Goal: Task Accomplishment & Management: Manage account settings

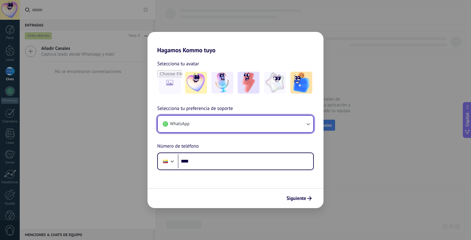
click at [211, 129] on button "WhatsApp" at bounding box center [236, 124] width 156 height 16
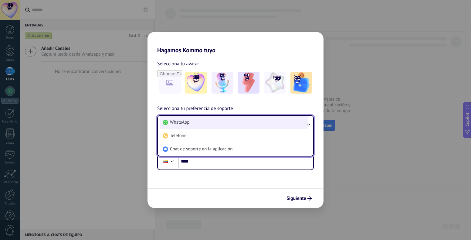
click at [215, 120] on li "WhatsApp" at bounding box center [234, 122] width 148 height 13
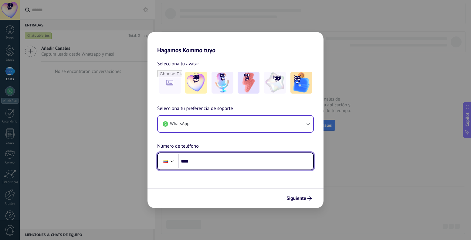
click at [217, 156] on input "****" at bounding box center [245, 161] width 135 height 14
type input "**********"
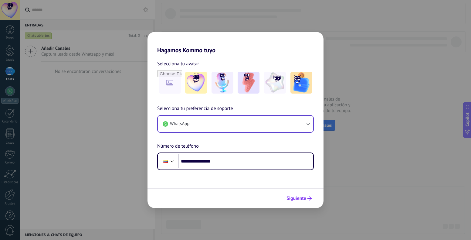
click at [299, 194] on button "Siguiente" at bounding box center [299, 198] width 31 height 10
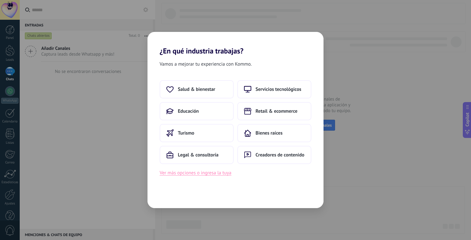
click at [207, 175] on button "Ver más opciones o ingresa la tuya" at bounding box center [196, 173] width 72 height 8
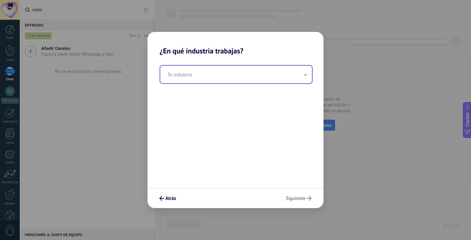
click at [201, 68] on input "text" at bounding box center [236, 75] width 152 height 18
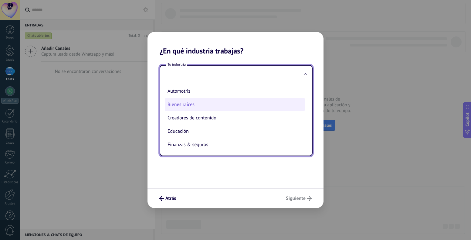
click at [199, 107] on li "Bienes raíces" at bounding box center [235, 104] width 140 height 13
type input "**********"
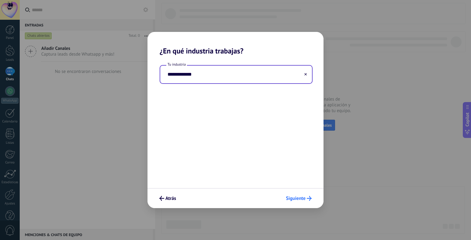
click at [303, 200] on span "Siguiente" at bounding box center [296, 198] width 20 height 4
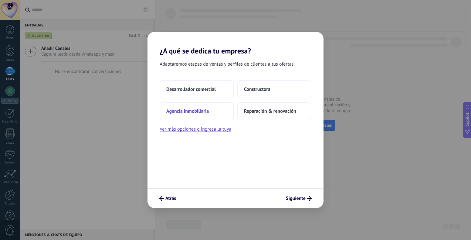
click at [201, 113] on span "Agencia inmobiliaria" at bounding box center [187, 111] width 43 height 6
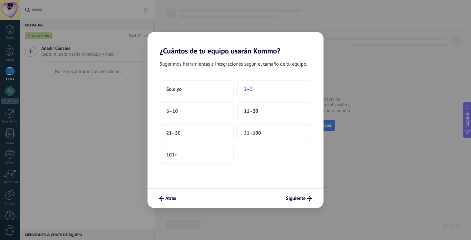
click at [247, 92] on button "2–5" at bounding box center [275, 89] width 74 height 18
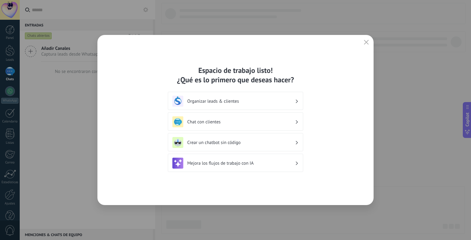
click at [262, 104] on div "Organizar leads & clientes" at bounding box center [236, 101] width 126 height 11
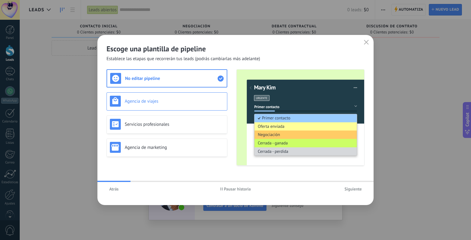
click at [171, 99] on h3 "Agencia de viajes" at bounding box center [174, 101] width 99 height 6
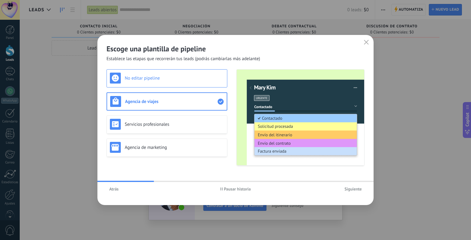
click at [174, 84] on div "No editar pipeline" at bounding box center [167, 78] width 121 height 18
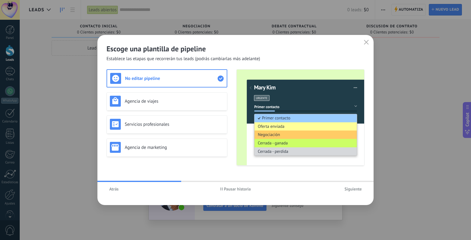
click at [117, 187] on span "Atrás" at bounding box center [113, 189] width 9 height 4
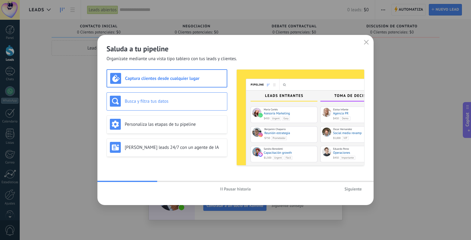
click at [165, 102] on h3 "Busca y filtra tus datos" at bounding box center [174, 101] width 99 height 6
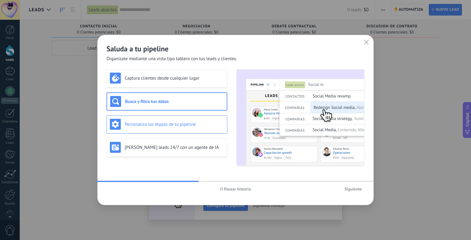
click at [165, 124] on h3 "Personaliza las etapas de tu pipeline" at bounding box center [174, 124] width 99 height 6
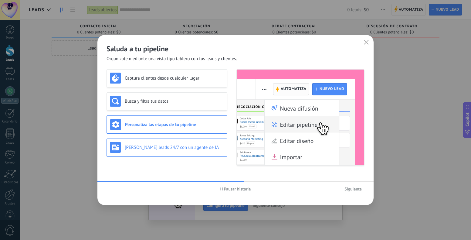
click at [169, 154] on div "[PERSON_NAME] leads 24/7 con un agente de IA" at bounding box center [167, 147] width 121 height 18
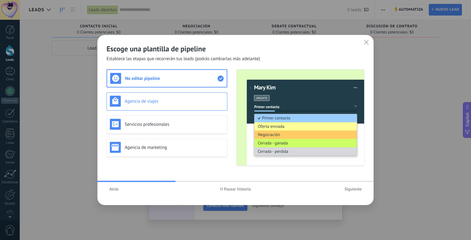
click at [175, 101] on h3 "Agencia de viajes" at bounding box center [174, 101] width 99 height 6
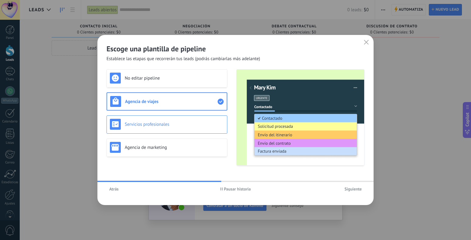
click at [184, 125] on h3 "Servicios profesionales" at bounding box center [174, 124] width 99 height 6
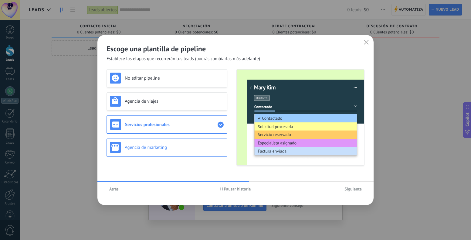
click at [181, 148] on h3 "Agencia de marketing" at bounding box center [174, 148] width 99 height 6
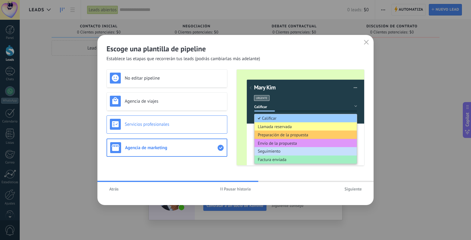
click at [177, 131] on div "Servicios profesionales" at bounding box center [167, 124] width 121 height 18
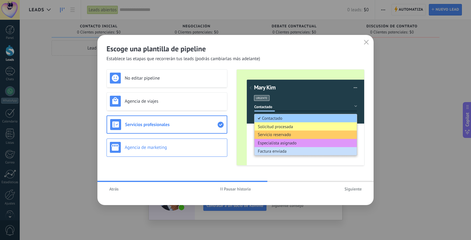
click at [181, 150] on h3 "Agencia de marketing" at bounding box center [174, 148] width 99 height 6
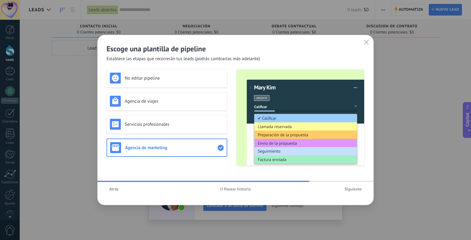
click at [352, 190] on span "Siguiente" at bounding box center [353, 189] width 17 height 4
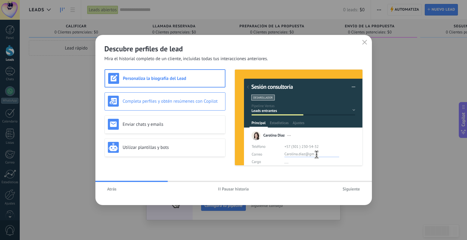
click at [159, 105] on div "Completa perfiles y obtén resúmenes con Copilot" at bounding box center [165, 101] width 114 height 11
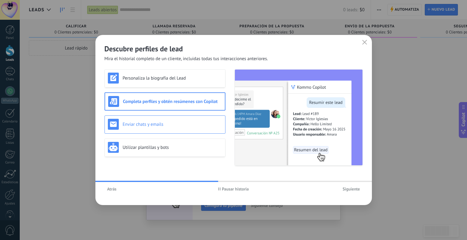
click at [169, 125] on h3 "Enviar chats y emails" at bounding box center [172, 124] width 99 height 6
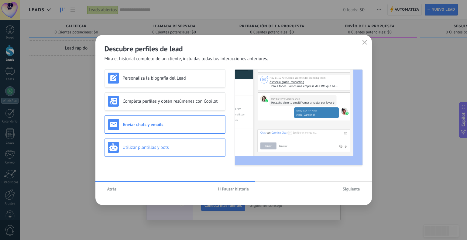
click at [176, 150] on h3 "Utilizar plantillas y bots" at bounding box center [172, 148] width 99 height 6
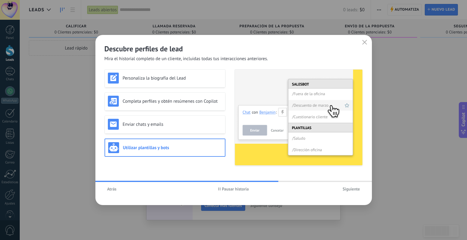
click at [351, 190] on span "Siguiente" at bounding box center [351, 189] width 17 height 4
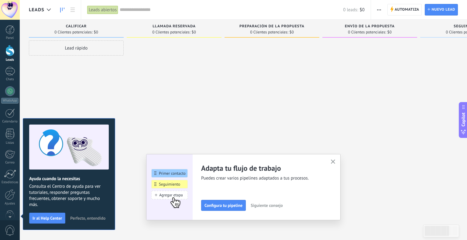
click at [145, 121] on div at bounding box center [174, 120] width 95 height 161
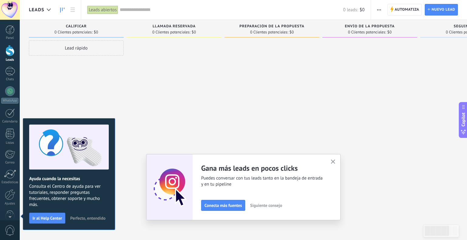
click at [152, 118] on div at bounding box center [174, 120] width 95 height 161
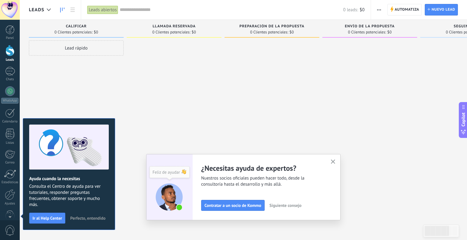
click at [12, 50] on div at bounding box center [9, 50] width 9 height 11
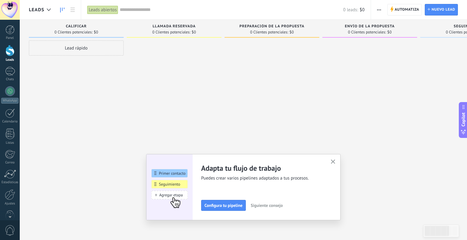
click at [141, 78] on div at bounding box center [174, 120] width 95 height 161
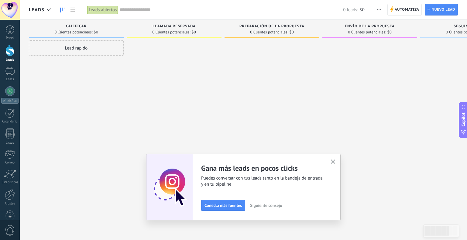
click at [143, 122] on div at bounding box center [174, 120] width 95 height 161
click at [13, 30] on div at bounding box center [9, 29] width 9 height 9
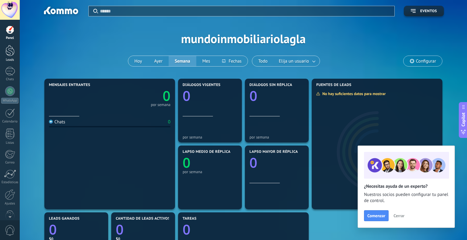
click at [11, 48] on div at bounding box center [9, 50] width 9 height 11
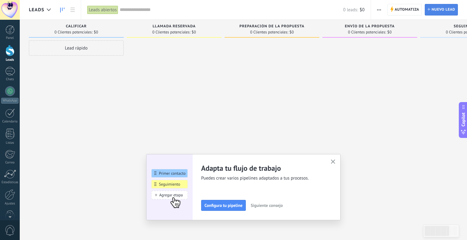
click at [437, 9] on span "Nuevo lead" at bounding box center [443, 9] width 24 height 11
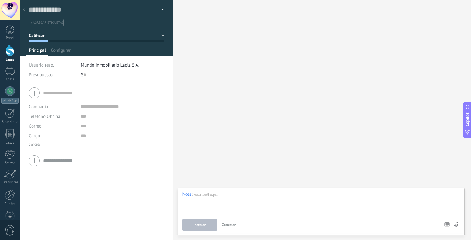
click at [200, 11] on div "Buscar Carga más Participantes: 0 Agregar usuario Bots: 0" at bounding box center [322, 120] width 298 height 240
click at [23, 11] on div at bounding box center [24, 10] width 9 height 12
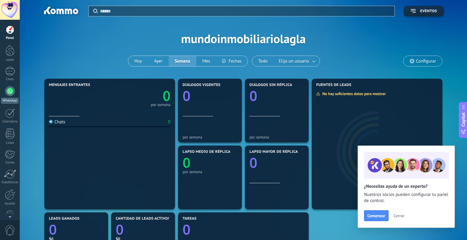
click at [9, 96] on div at bounding box center [10, 91] width 10 height 10
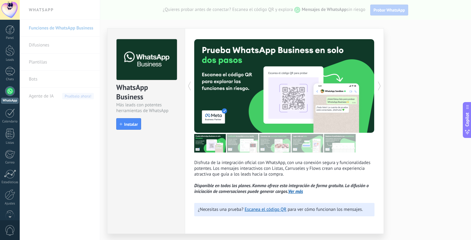
drag, startPoint x: 409, startPoint y: 199, endPoint x: 407, endPoint y: 194, distance: 5.1
click at [408, 197] on div "WhatsApp Business Más leads con potentes herramientas de WhatsApp install Insta…" at bounding box center [246, 120] width 452 height 240
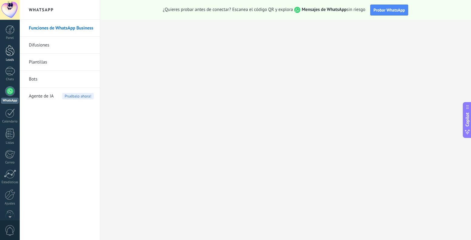
click at [13, 53] on div at bounding box center [9, 50] width 9 height 11
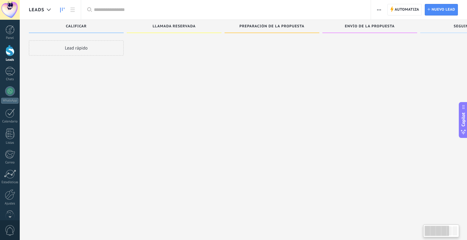
click at [6, 15] on div at bounding box center [10, 10] width 20 height 20
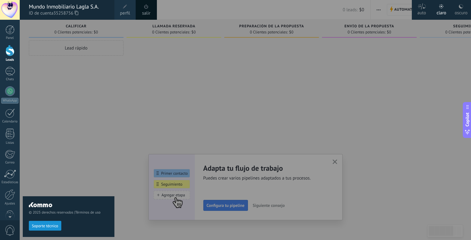
click at [78, 10] on span "35258756" at bounding box center [65, 13] width 25 height 7
click at [86, 6] on div "Mundo Inmobiliario Lagla S.A." at bounding box center [69, 6] width 80 height 7
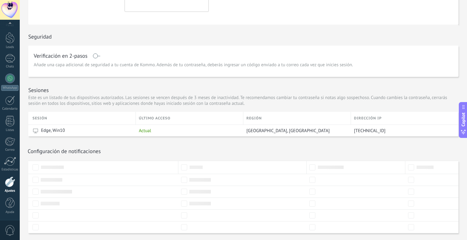
scroll to position [138, 0]
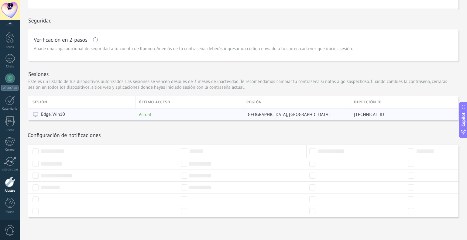
click at [256, 115] on span "[GEOGRAPHIC_DATA], [GEOGRAPHIC_DATA]" at bounding box center [287, 115] width 83 height 6
click at [273, 109] on div "[GEOGRAPHIC_DATA], [GEOGRAPHIC_DATA]" at bounding box center [295, 115] width 104 height 12
click at [266, 115] on span "[GEOGRAPHIC_DATA], [GEOGRAPHIC_DATA]" at bounding box center [287, 115] width 83 height 6
drag, startPoint x: 291, startPoint y: 152, endPoint x: 321, endPoint y: 131, distance: 36.7
click at [291, 152] on div at bounding box center [242, 151] width 122 height 6
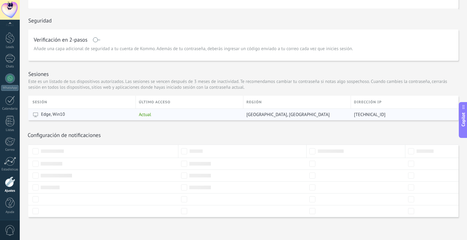
click at [367, 110] on div "[TECHNICAL_ID]" at bounding box center [402, 115] width 103 height 12
click at [268, 111] on div "[GEOGRAPHIC_DATA], [GEOGRAPHIC_DATA]" at bounding box center [295, 115] width 104 height 12
click at [234, 102] on div "último acceso" at bounding box center [189, 102] width 107 height 13
drag, startPoint x: 50, startPoint y: 116, endPoint x: 61, endPoint y: 136, distance: 23.4
click at [50, 118] on div "Edge, Win10" at bounding box center [82, 115] width 100 height 12
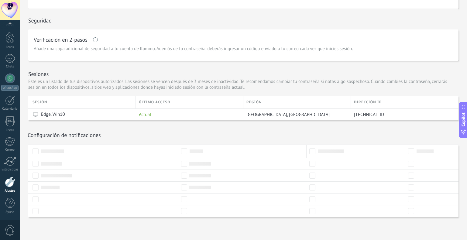
drag, startPoint x: 64, startPoint y: 138, endPoint x: 65, endPoint y: 134, distance: 4.6
click at [64, 136] on div "Configuración de notificaciones Recibir notificaciones" at bounding box center [243, 132] width 430 height 24
drag, startPoint x: 65, startPoint y: 134, endPoint x: 70, endPoint y: 132, distance: 4.5
click at [68, 133] on h1 "Configuración de notificaciones" at bounding box center [64, 135] width 73 height 7
click at [247, 109] on div "[GEOGRAPHIC_DATA], [GEOGRAPHIC_DATA]" at bounding box center [295, 115] width 104 height 12
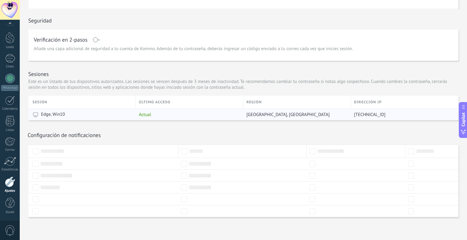
click at [409, 110] on div "[TECHNICAL_ID]" at bounding box center [402, 115] width 103 height 12
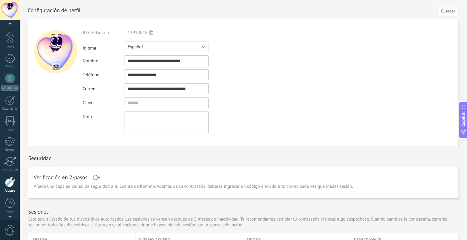
scroll to position [0, 0]
click at [9, 22] on div "Panel Leads Chats WhatsApp Clientes" at bounding box center [19, 120] width 39 height 200
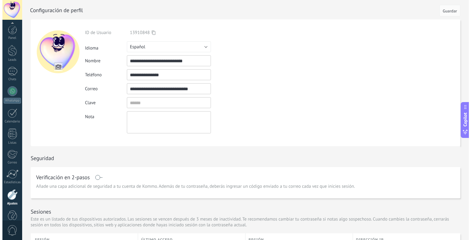
scroll to position [13, 0]
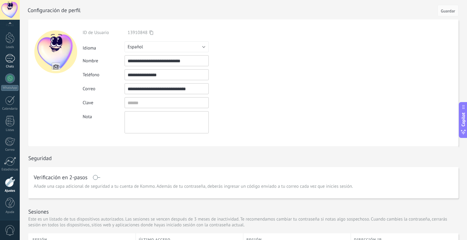
click at [9, 57] on div at bounding box center [10, 58] width 10 height 9
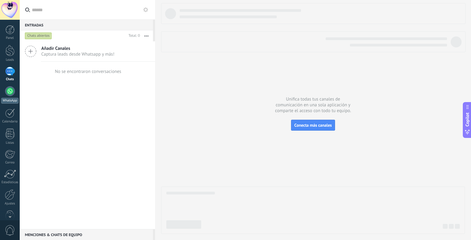
click at [8, 96] on link "WhatsApp" at bounding box center [10, 94] width 20 height 17
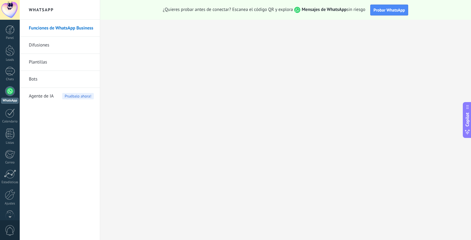
click at [76, 29] on link "Funciones de WhatsApp Business" at bounding box center [61, 28] width 65 height 17
click at [66, 45] on link "Difusiones" at bounding box center [61, 45] width 65 height 17
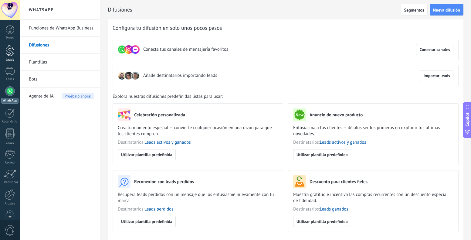
click at [9, 49] on div at bounding box center [9, 50] width 9 height 11
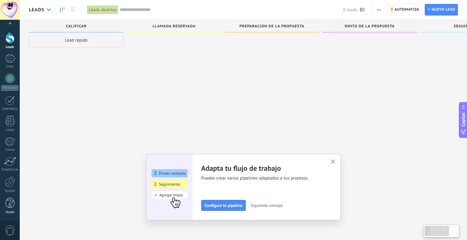
scroll to position [10, 0]
click at [9, 186] on div at bounding box center [10, 181] width 10 height 11
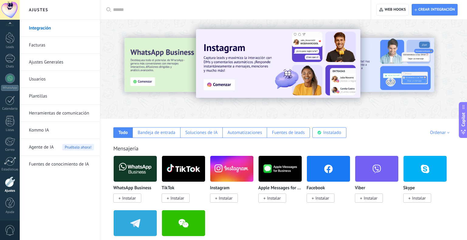
scroll to position [13, 0]
click at [10, 45] on link "Leads" at bounding box center [10, 40] width 20 height 17
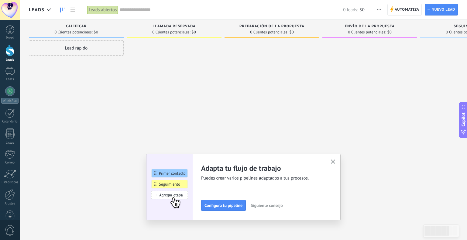
click at [182, 24] on div "Llamada reservada 0 Clientes potenciales: $0" at bounding box center [174, 29] width 95 height 18
click at [293, 21] on div "Preparación de la propuesta 0 Clientes potenciales: $0" at bounding box center [271, 29] width 95 height 18
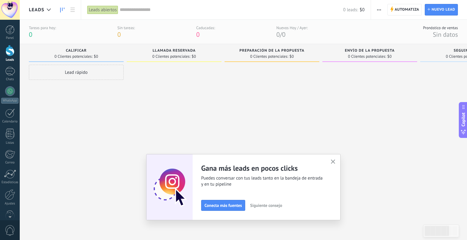
click at [268, 207] on span "Siguiente consejo" at bounding box center [266, 205] width 32 height 4
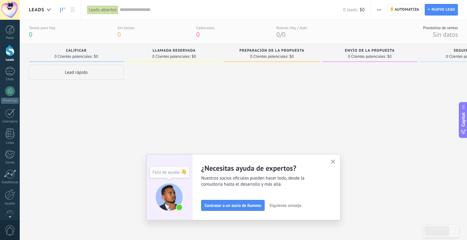
click at [288, 205] on span "Siguiente consejo" at bounding box center [285, 205] width 32 height 4
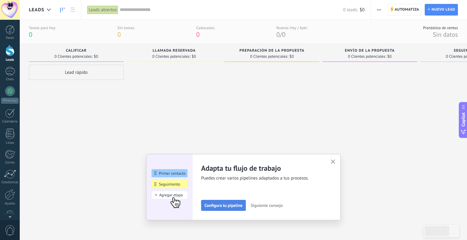
click at [238, 207] on span "Configura tu pipeline" at bounding box center [223, 205] width 38 height 4
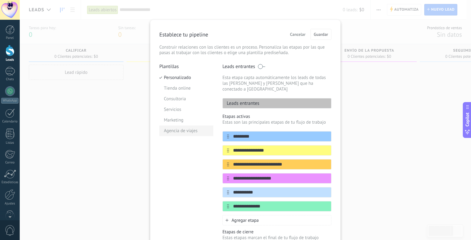
click at [176, 132] on li "Agencia de viajes" at bounding box center [186, 130] width 54 height 11
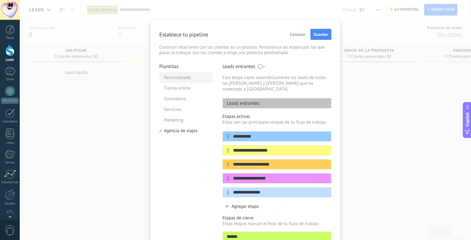
click at [179, 79] on li "Personalizado" at bounding box center [186, 77] width 54 height 11
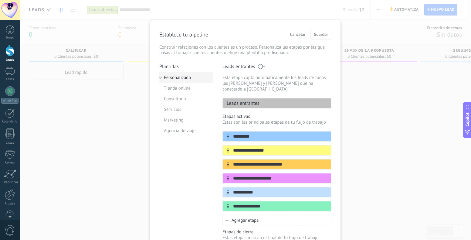
click at [180, 80] on li "Personalizado" at bounding box center [186, 77] width 54 height 11
click at [179, 90] on li "Tienda online" at bounding box center [186, 88] width 54 height 11
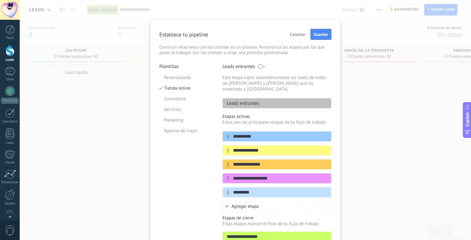
click at [258, 66] on span at bounding box center [262, 66] width 8 height 5
click at [258, 67] on span at bounding box center [262, 66] width 8 height 5
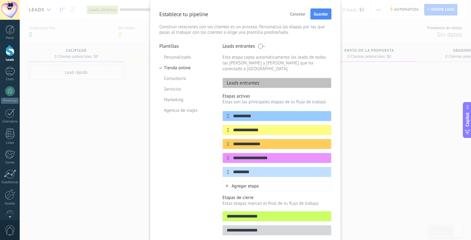
scroll to position [12, 0]
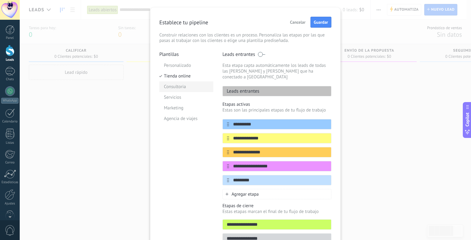
click at [179, 85] on li "Consultoria" at bounding box center [186, 86] width 54 height 11
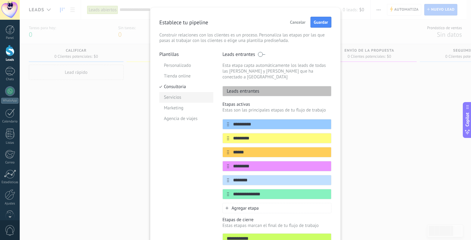
click at [177, 99] on li "Servicios" at bounding box center [186, 97] width 54 height 11
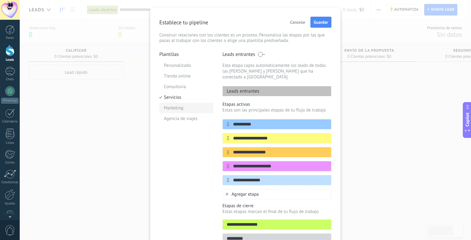
click at [197, 110] on li "Marketing" at bounding box center [186, 108] width 54 height 11
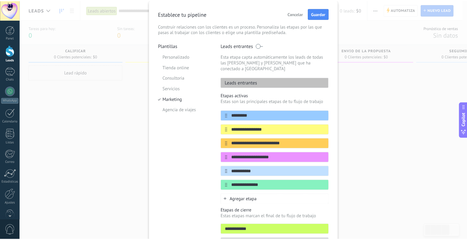
scroll to position [0, 0]
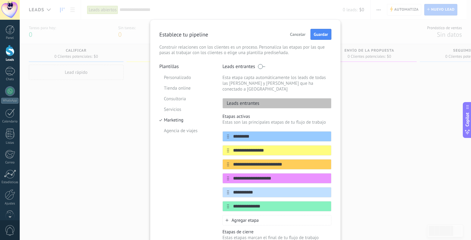
click at [297, 38] on button "Cancelar" at bounding box center [298, 34] width 21 height 9
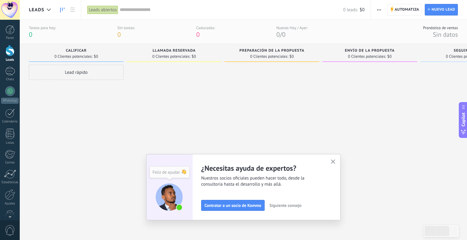
click at [282, 207] on span "Siguiente consejo" at bounding box center [285, 205] width 32 height 4
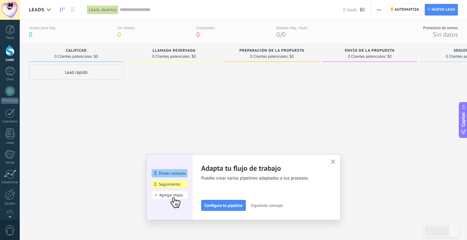
click at [40, 9] on span "Leads" at bounding box center [36, 10] width 15 height 6
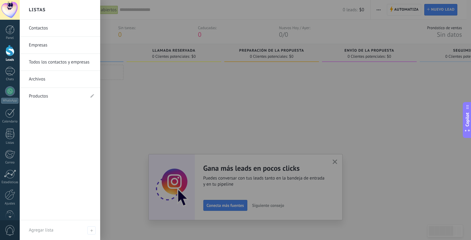
click at [60, 45] on link "Empresas" at bounding box center [61, 45] width 65 height 17
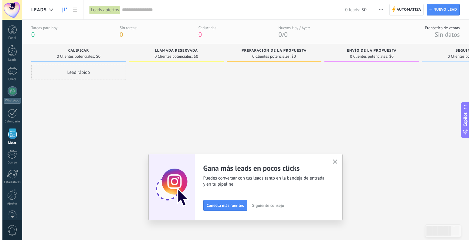
scroll to position [13, 0]
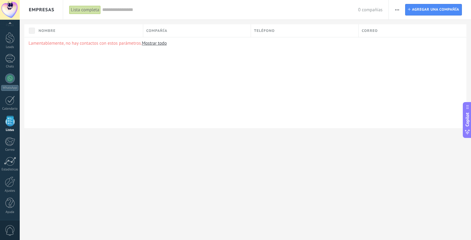
click at [57, 7] on div "Empresas" at bounding box center [41, 9] width 43 height 19
drag, startPoint x: 47, startPoint y: 10, endPoint x: 42, endPoint y: 13, distance: 5.9
click at [46, 11] on span "Empresas" at bounding box center [42, 10] width 26 height 6
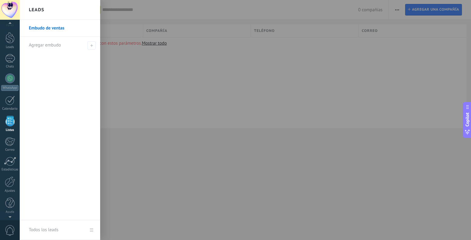
scroll to position [11, 0]
click at [67, 47] on div "Agregar embudo" at bounding box center [61, 45] width 65 height 17
click at [57, 29] on link "Embudo de ventas" at bounding box center [61, 28] width 65 height 17
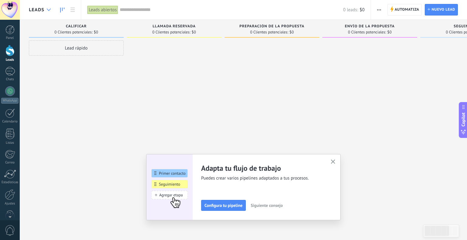
click at [52, 14] on div at bounding box center [49, 10] width 10 height 12
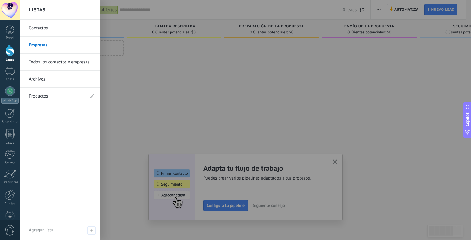
click at [220, 98] on div at bounding box center [255, 120] width 471 height 240
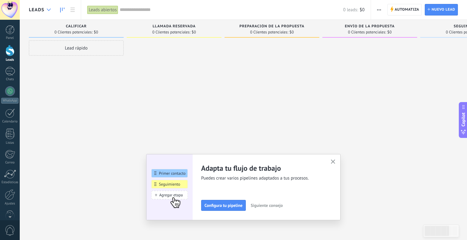
click at [50, 12] on div at bounding box center [49, 10] width 10 height 12
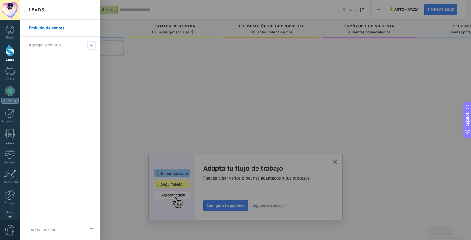
click at [62, 30] on link "Embudo de ventas" at bounding box center [61, 28] width 65 height 17
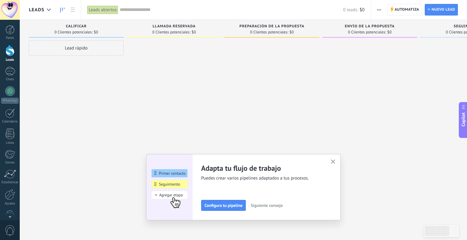
click at [124, 12] on input "text" at bounding box center [231, 10] width 223 height 6
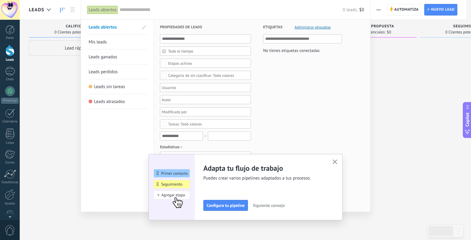
click at [111, 9] on div "Leads abiertos" at bounding box center [102, 9] width 31 height 9
click at [226, 203] on span "Configura tu pipeline" at bounding box center [226, 205] width 38 height 4
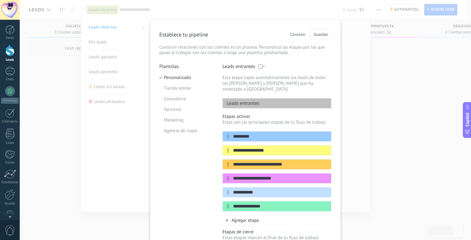
click at [383, 108] on div "**********" at bounding box center [246, 120] width 452 height 240
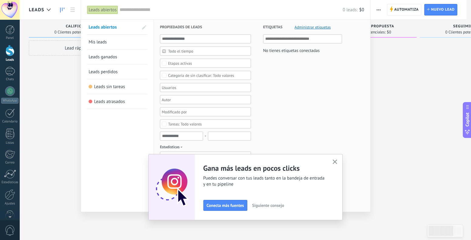
click at [383, 108] on div at bounding box center [235, 120] width 471 height 240
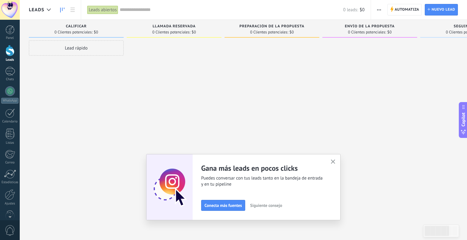
click at [128, 83] on div at bounding box center [174, 120] width 95 height 161
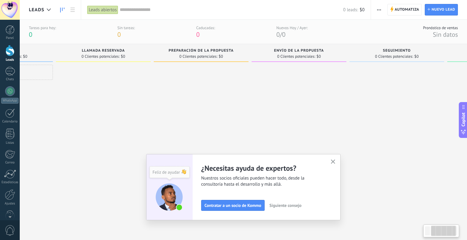
scroll to position [0, 155]
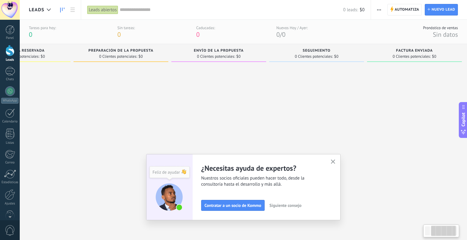
drag, startPoint x: 439, startPoint y: 50, endPoint x: 206, endPoint y: 53, distance: 233.3
click at [220, 53] on div "Leads Entrantes Solicitudes: 0 0 0 0 0 0 0 0 0 Calificar 0 Clientes potenciales…" at bounding box center [174, 134] width 593 height 181
drag, startPoint x: 406, startPoint y: 54, endPoint x: 403, endPoint y: 54, distance: 3.1
click at [402, 55] on span "0 Clientes potenciales:" at bounding box center [407, 57] width 38 height 4
drag, startPoint x: 403, startPoint y: 54, endPoint x: 423, endPoint y: 92, distance: 42.7
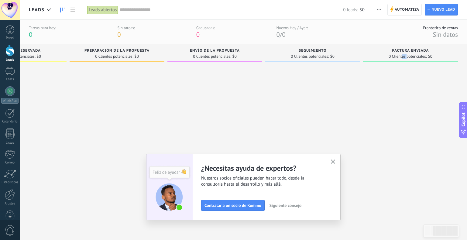
click at [422, 103] on div at bounding box center [410, 145] width 95 height 161
drag, startPoint x: 226, startPoint y: 55, endPoint x: 312, endPoint y: 56, distance: 86.0
click at [298, 56] on div "Leads Entrantes Solicitudes: 0 0 0 0 0 0 0 0 0 Calificar 0 Clientes potenciales…" at bounding box center [170, 134] width 593 height 181
click at [125, 69] on div at bounding box center [117, 145] width 95 height 161
drag, startPoint x: 119, startPoint y: 55, endPoint x: 231, endPoint y: 54, distance: 111.5
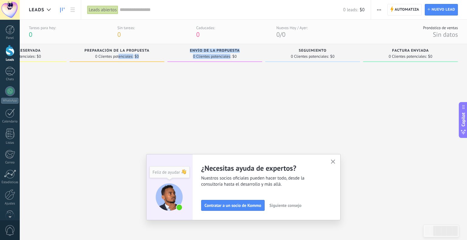
click at [231, 54] on div "Leads Entrantes Solicitudes: 0 0 0 0 0 0 0 0 0 Calificar 0 Clientes potenciales…" at bounding box center [170, 134] width 593 height 181
drag, startPoint x: 231, startPoint y: 54, endPoint x: 161, endPoint y: 32, distance: 73.3
click at [185, 54] on div "0 Clientes potenciales: $0" at bounding box center [214, 56] width 89 height 5
drag, startPoint x: 159, startPoint y: 31, endPoint x: 168, endPoint y: 75, distance: 44.9
click at [239, 31] on div "Tareas para hoy: 0 Sin tareas: 0 Caducadas: 0 Nuevos Hoy / Ayer: 0 / 0" at bounding box center [168, 31] width 279 height 13
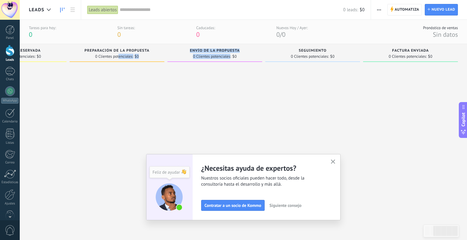
drag, startPoint x: 164, startPoint y: 78, endPoint x: 157, endPoint y: 67, distance: 12.7
click at [163, 77] on div at bounding box center [117, 145] width 95 height 161
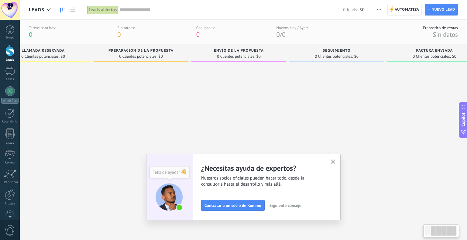
scroll to position [0, 20]
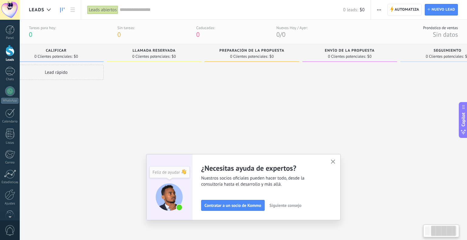
drag, startPoint x: 152, startPoint y: 60, endPoint x: 334, endPoint y: 67, distance: 182.4
click at [302, 65] on div "Preparación de la propuesta 0 Clientes potenciales: $0" at bounding box center [253, 134] width 98 height 181
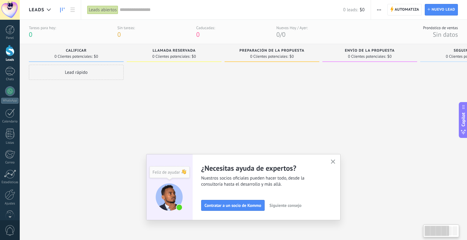
drag, startPoint x: 231, startPoint y: 87, endPoint x: 292, endPoint y: 87, distance: 61.7
click at [292, 87] on div "Leads Entrantes Solicitudes: 0 0 0 0 0 0 0 0 0 Calificar 0 Clientes potenciales…" at bounding box center [325, 134] width 593 height 181
drag, startPoint x: 222, startPoint y: 97, endPoint x: 285, endPoint y: 85, distance: 63.9
click at [285, 85] on div at bounding box center [271, 145] width 95 height 161
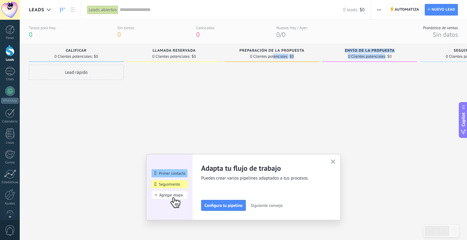
click at [51, 29] on div "Tareas para hoy:" at bounding box center [42, 27] width 27 height 5
click at [72, 9] on use at bounding box center [72, 10] width 4 height 4
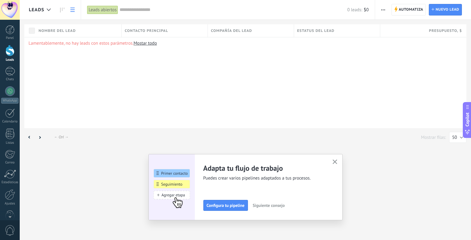
click at [149, 45] on link "Mostar todo" at bounding box center [145, 43] width 23 height 6
click at [135, 9] on input "text" at bounding box center [234, 10] width 228 height 6
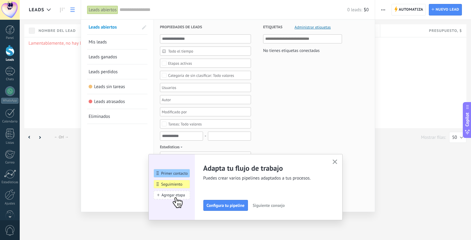
click at [61, 10] on div at bounding box center [235, 120] width 471 height 240
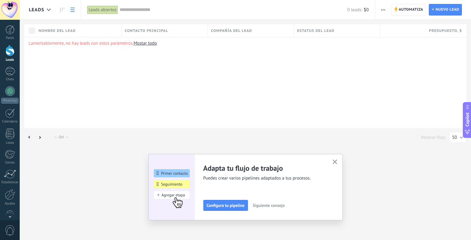
click at [61, 10] on icon at bounding box center [62, 10] width 4 height 5
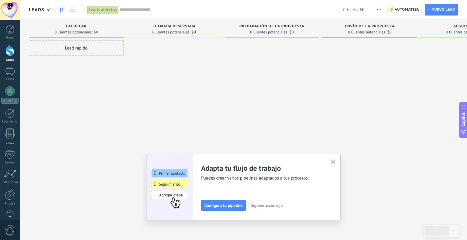
click at [42, 13] on div "Leads" at bounding box center [41, 9] width 25 height 19
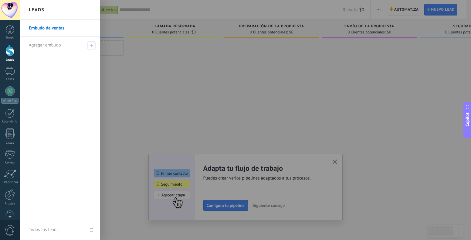
click at [139, 71] on div at bounding box center [255, 120] width 471 height 240
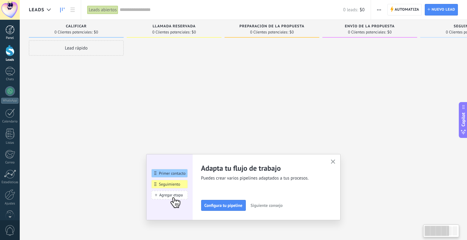
click at [10, 36] on link "Panel" at bounding box center [10, 32] width 20 height 15
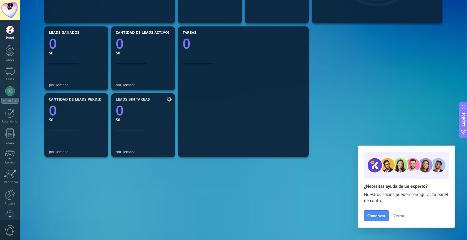
scroll to position [190, 0]
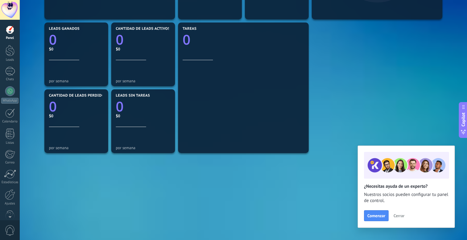
click at [12, 67] on div "Panel Leads Chats WhatsApp Clientes" at bounding box center [10, 129] width 20 height 208
click at [12, 71] on div at bounding box center [10, 71] width 10 height 9
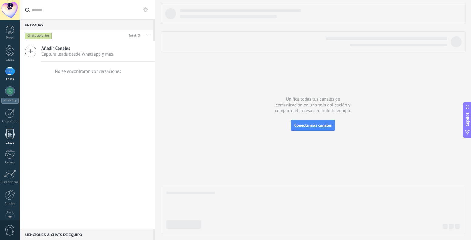
click at [10, 133] on div at bounding box center [9, 133] width 9 height 11
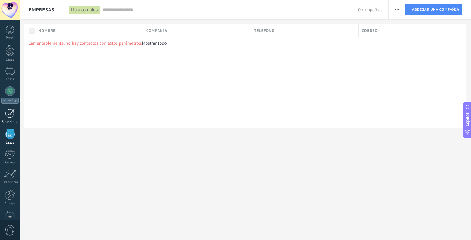
click at [9, 116] on div at bounding box center [10, 112] width 10 height 9
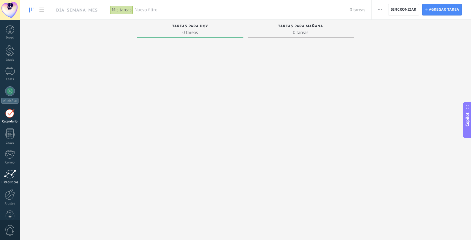
click at [15, 179] on link "Estadísticas" at bounding box center [10, 176] width 20 height 15
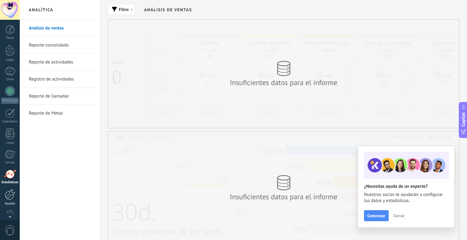
click at [11, 200] on link "Ajustes" at bounding box center [10, 197] width 20 height 16
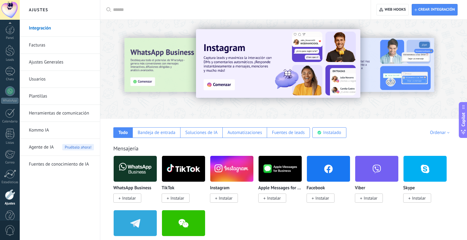
click at [74, 66] on link "Ajustes Generales" at bounding box center [61, 62] width 65 height 17
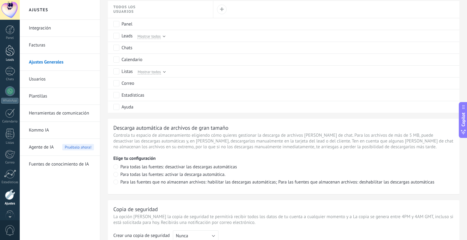
scroll to position [273, 0]
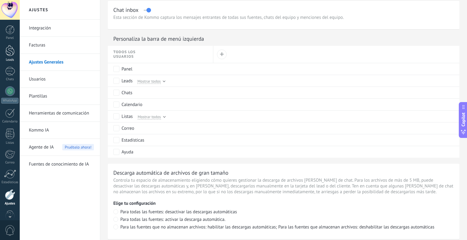
click at [12, 50] on div at bounding box center [9, 50] width 9 height 11
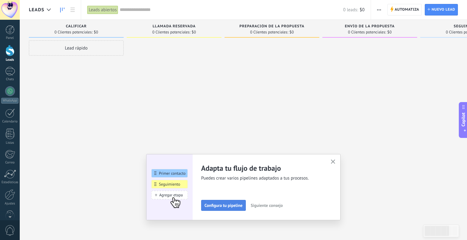
click at [217, 207] on span "Configura tu pipeline" at bounding box center [223, 205] width 38 height 4
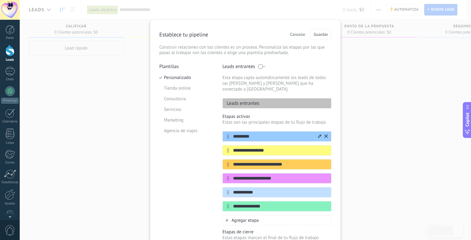
click at [260, 133] on input "*********" at bounding box center [273, 136] width 88 height 6
click at [302, 32] on span "Cancelar" at bounding box center [297, 34] width 15 height 4
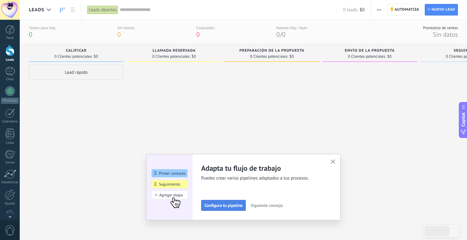
click at [235, 205] on span "Configura tu pipeline" at bounding box center [223, 205] width 38 height 4
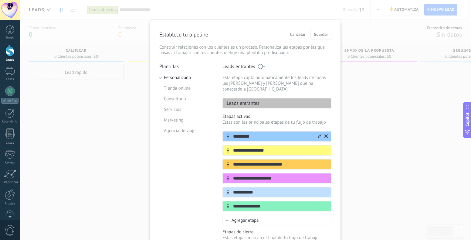
click at [263, 133] on input "*********" at bounding box center [273, 136] width 88 height 6
click at [296, 36] on span "Cancelar" at bounding box center [297, 34] width 15 height 4
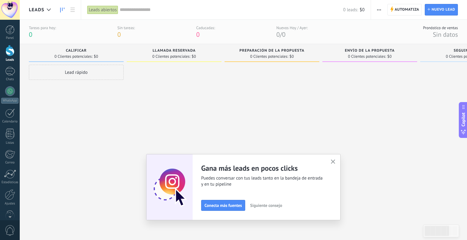
drag, startPoint x: 339, startPoint y: 103, endPoint x: 444, endPoint y: 86, distance: 106.5
click at [450, 99] on div "Leads Entrantes Solicitudes: 0 0 0 0 0 0 0 0 0 Calificar 0 Clientes potenciales…" at bounding box center [325, 134] width 593 height 181
drag, startPoint x: 228, startPoint y: 99, endPoint x: 298, endPoint y: 95, distance: 70.0
click at [298, 95] on div at bounding box center [271, 145] width 95 height 161
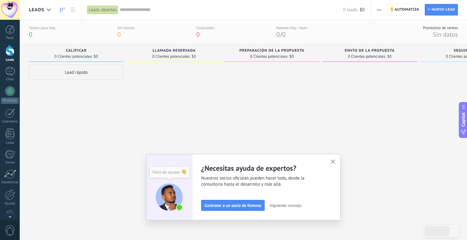
click at [363, 124] on div at bounding box center [369, 145] width 95 height 161
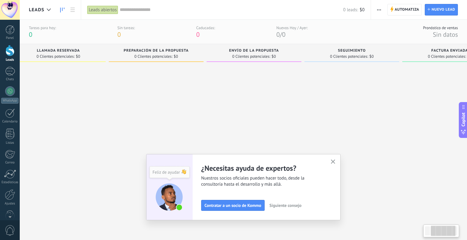
scroll to position [0, 140]
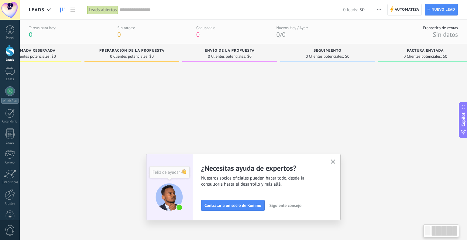
drag, startPoint x: 381, startPoint y: 105, endPoint x: 230, endPoint y: 106, distance: 151.3
click at [238, 106] on div at bounding box center [229, 145] width 95 height 161
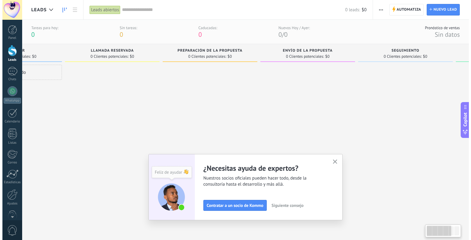
scroll to position [0, 0]
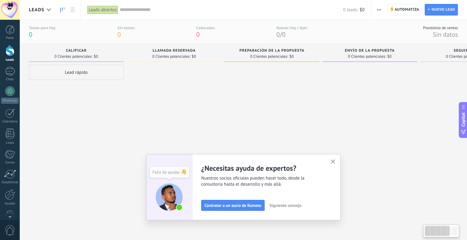
drag, startPoint x: 202, startPoint y: 106, endPoint x: 360, endPoint y: 106, distance: 157.9
click at [355, 106] on div at bounding box center [369, 145] width 95 height 161
drag, startPoint x: 214, startPoint y: 101, endPoint x: 324, endPoint y: 102, distance: 109.7
click at [324, 102] on div "Leads Entrantes Solicitudes: 0 0 0 0 0 0 0 0 0 Calificar 0 Clientes potenciales…" at bounding box center [325, 134] width 593 height 181
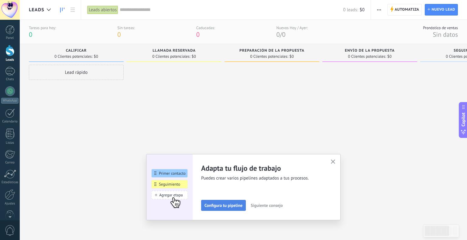
click at [221, 207] on span "Configura tu pipeline" at bounding box center [223, 205] width 38 height 4
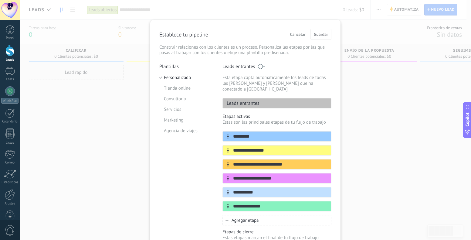
click at [348, 79] on div "**********" at bounding box center [246, 120] width 452 height 240
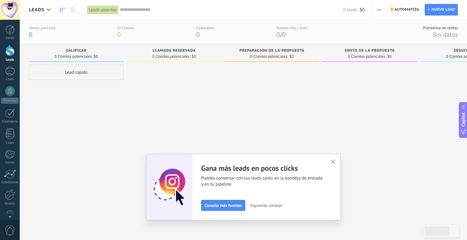
click at [98, 10] on div "Leads abiertos" at bounding box center [102, 9] width 31 height 9
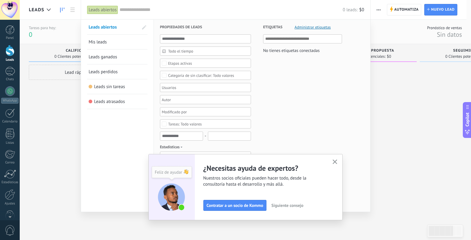
click at [399, 138] on div at bounding box center [235, 120] width 471 height 240
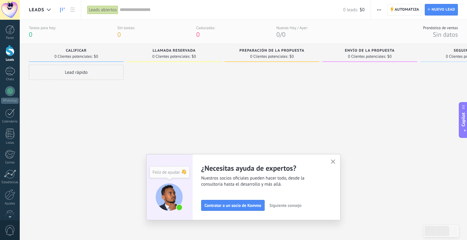
click at [381, 11] on span "button" at bounding box center [379, 10] width 4 height 12
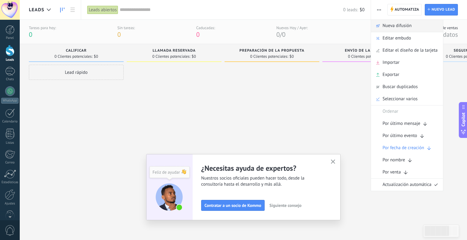
click at [408, 27] on span "Nueva difusión" at bounding box center [396, 26] width 29 height 12
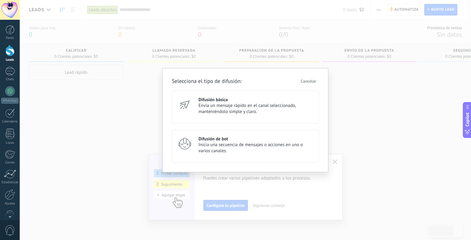
click at [313, 80] on span "Cancelar" at bounding box center [308, 81] width 15 height 4
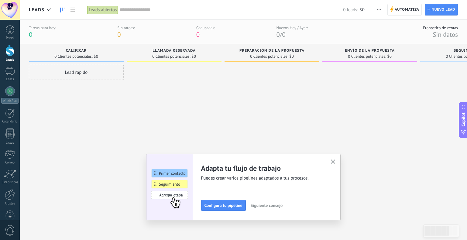
click at [377, 11] on button "button" at bounding box center [378, 10] width 9 height 12
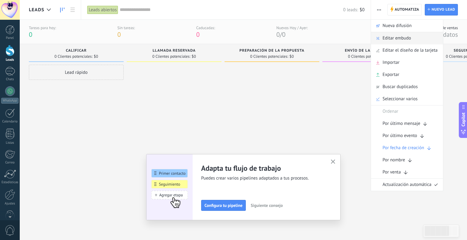
click at [402, 39] on span "Editar embudo" at bounding box center [396, 38] width 29 height 12
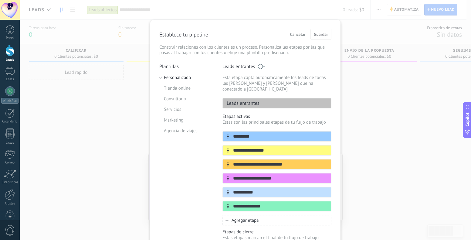
click at [292, 35] on span "Cancelar" at bounding box center [297, 34] width 15 height 4
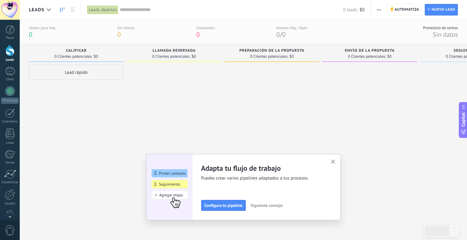
click at [378, 11] on span "button" at bounding box center [379, 10] width 4 height 12
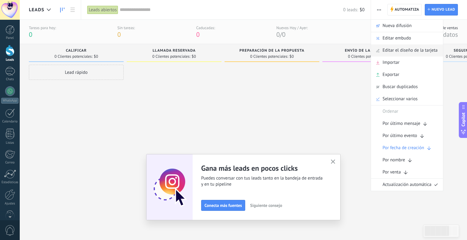
click at [401, 53] on span "Editar el diseño de la tarjeta" at bounding box center [409, 50] width 55 height 12
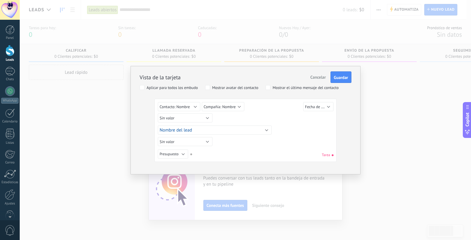
click at [320, 76] on span "Cancelar" at bounding box center [318, 76] width 15 height 5
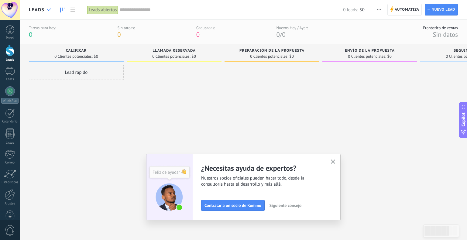
click at [49, 11] on use at bounding box center [49, 10] width 4 height 2
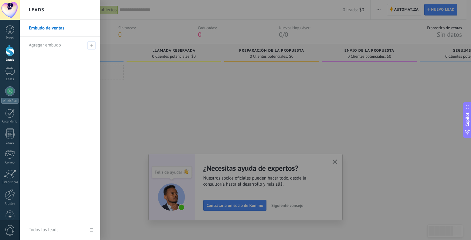
click at [68, 25] on link "Embudo de ventas" at bounding box center [61, 28] width 65 height 17
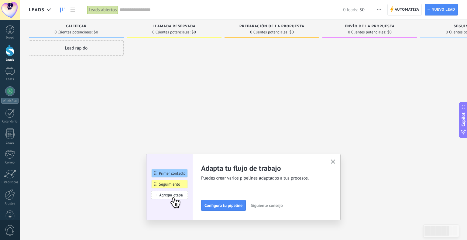
click at [91, 77] on div "Lead rápido" at bounding box center [76, 120] width 95 height 161
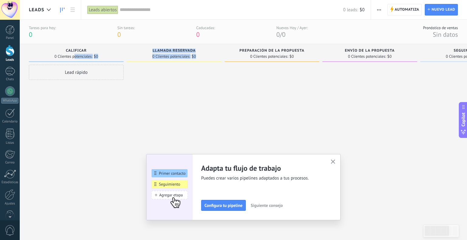
drag, startPoint x: 74, startPoint y: 56, endPoint x: 177, endPoint y: 63, distance: 103.5
click at [172, 63] on div "Leads Entrantes Solicitudes: 0 0 0 0 0 0 0 0 0 Calificar 0 Clientes potenciales…" at bounding box center [325, 134] width 593 height 181
drag, startPoint x: 177, startPoint y: 63, endPoint x: 256, endPoint y: 118, distance: 95.8
click at [255, 119] on div "Leads Entrantes Solicitudes: 0 0 0 0 0 0 0 0 0 Calificar 0 Clientes potenciales…" at bounding box center [325, 134] width 593 height 181
click at [256, 118] on div at bounding box center [271, 145] width 95 height 161
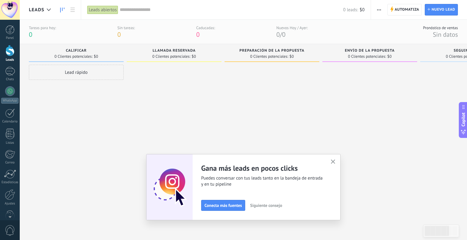
click at [278, 209] on button "Siguiente consejo" at bounding box center [265, 205] width 37 height 9
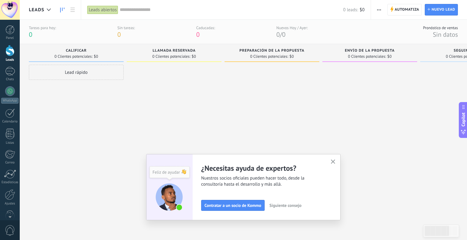
click at [278, 209] on button "Siguiente consejo" at bounding box center [285, 205] width 37 height 9
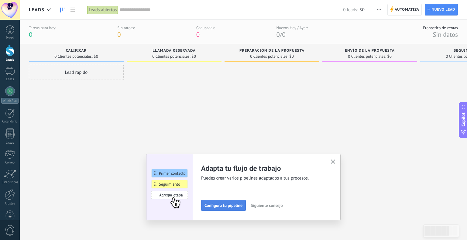
click at [227, 207] on span "Configura tu pipeline" at bounding box center [223, 205] width 38 height 4
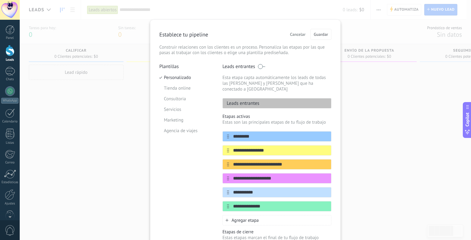
click at [260, 67] on span at bounding box center [262, 66] width 8 height 5
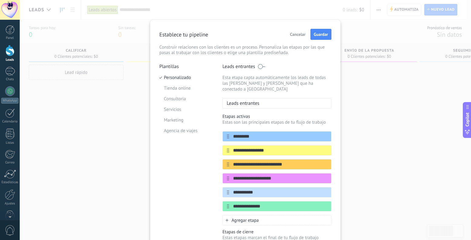
click at [260, 67] on span at bounding box center [262, 66] width 8 height 5
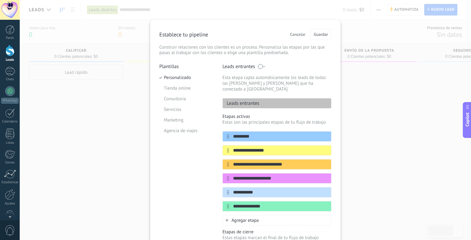
click at [259, 102] on div "**********" at bounding box center [277, 168] width 109 height 210
drag, startPoint x: 258, startPoint y: 102, endPoint x: 255, endPoint y: 110, distance: 8.6
click at [255, 110] on div "**********" at bounding box center [277, 168] width 109 height 210
click at [304, 119] on p "Estas son las principales etapas de tu flujo de trabajo" at bounding box center [277, 122] width 109 height 6
